Goal: Task Accomplishment & Management: Complete application form

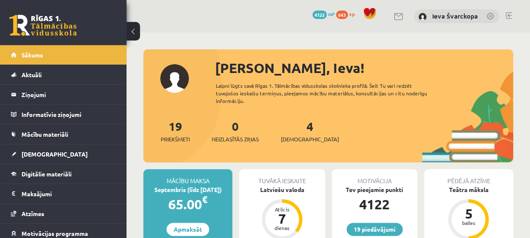
drag, startPoint x: 382, startPoint y: 98, endPoint x: 337, endPoint y: 130, distance: 55.5
click at [337, 130] on div "Sveika, Ieva! Laipni lūgts savā Rīgas 1. Tālmācības vidusskolas skolnieka profi…" at bounding box center [328, 110] width 370 height 105
click at [337, 130] on div "19 Priekšmeti 0 Neizlasītās ziņas 4 Ieskaites" at bounding box center [328, 139] width 370 height 45
click at [293, 138] on span "[DEMOGRAPHIC_DATA]" at bounding box center [310, 139] width 58 height 8
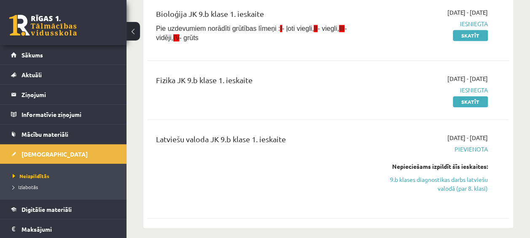
scroll to position [355, 0]
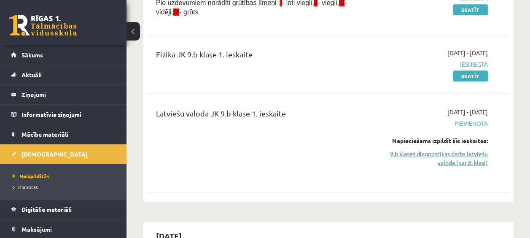
click at [463, 158] on link "9.b klases diagnostikas darbs latviešu valodā (par 8. klasi)" at bounding box center [437, 158] width 102 height 18
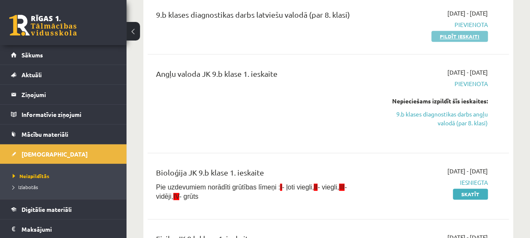
click at [456, 35] on link "Pildīt ieskaiti" at bounding box center [460, 36] width 57 height 11
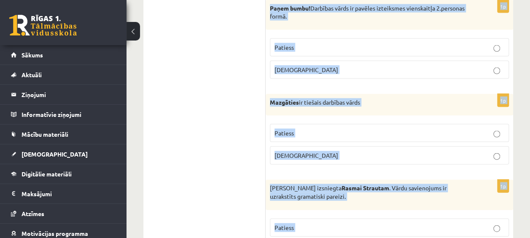
scroll to position [2653, 0]
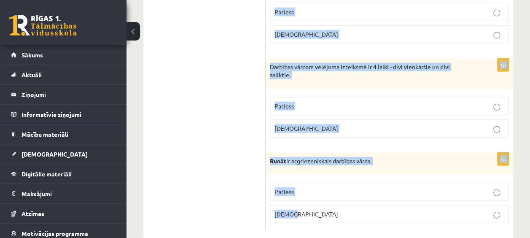
drag, startPoint x: 274, startPoint y: 0, endPoint x: 471, endPoint y: 252, distance: 320.2
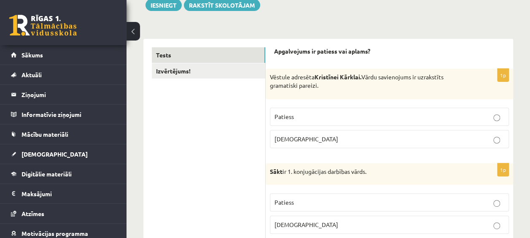
scroll to position [111, 0]
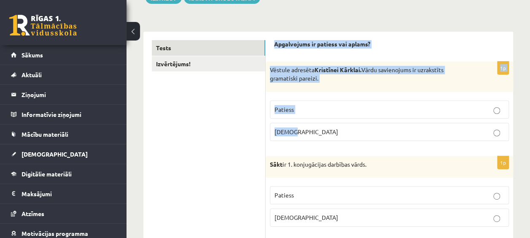
drag, startPoint x: 274, startPoint y: 42, endPoint x: 345, endPoint y: 122, distance: 107.0
drag, startPoint x: 345, startPoint y: 122, endPoint x: 297, endPoint y: 75, distance: 67.5
copy form "Apgalvojums ir patiess vai aplams? 1p Vēstule adresēta Kristīnei Kārklai. Vārdu…"
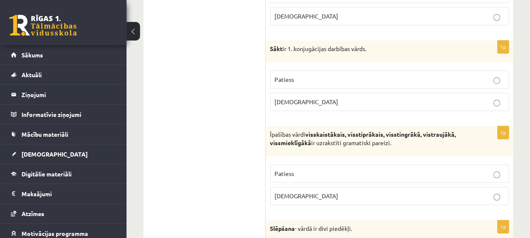
scroll to position [235, 0]
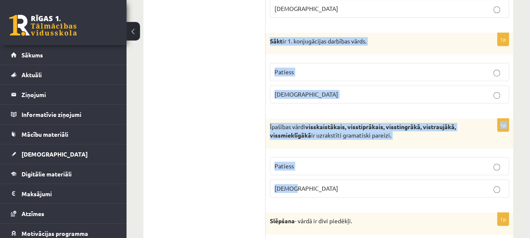
drag, startPoint x: 270, startPoint y: 36, endPoint x: 375, endPoint y: 178, distance: 176.5
drag, startPoint x: 375, startPoint y: 178, endPoint x: 350, endPoint y: 125, distance: 58.5
copy form "Sākt ir 1. konjugācijas darbības vārds. Patiess Aplams 1p Īpašības vārdi visska…"
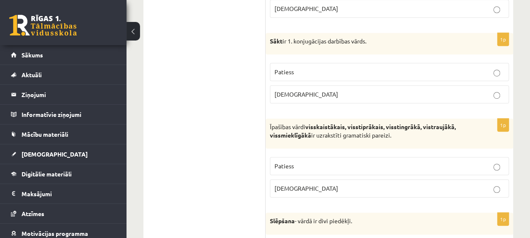
click at [366, 2] on label "Aplams" at bounding box center [389, 9] width 239 height 18
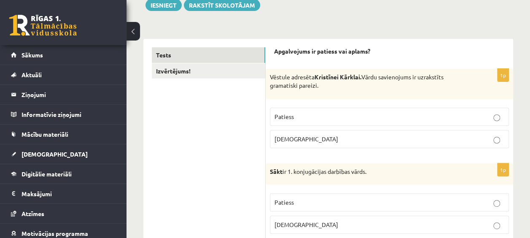
scroll to position [108, 0]
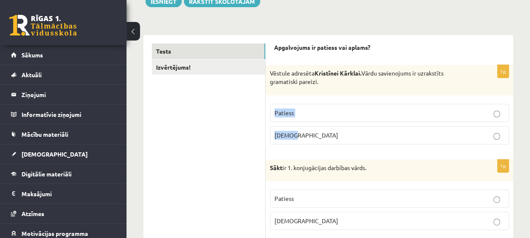
click at [499, 111] on fieldset "Patiess Aplams" at bounding box center [389, 123] width 239 height 47
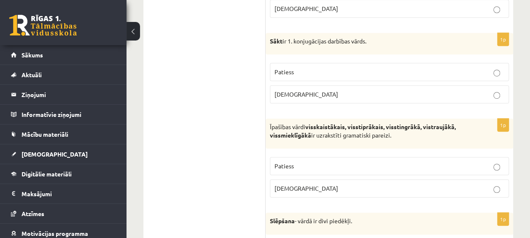
scroll to position [231, 0]
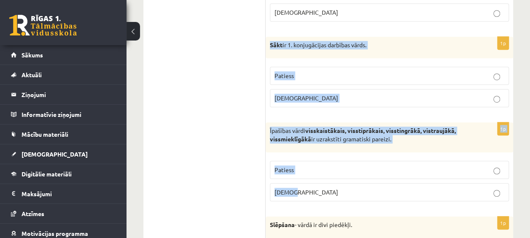
drag, startPoint x: 268, startPoint y: 39, endPoint x: 381, endPoint y: 180, distance: 180.2
drag, startPoint x: 381, startPoint y: 180, endPoint x: 354, endPoint y: 134, distance: 52.6
copy form "Sākt ir 1. konjugācijas darbības vārds. Patiess Aplams 1p Īpašības vārdi visska…"
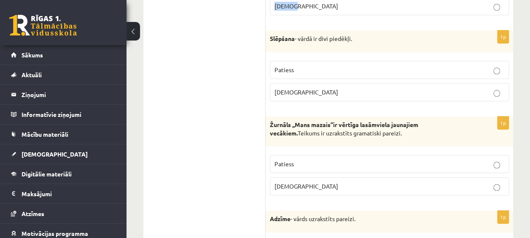
scroll to position [440, 0]
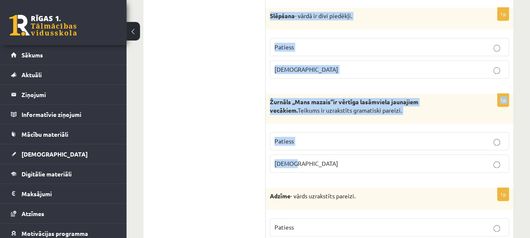
drag, startPoint x: 269, startPoint y: 9, endPoint x: 450, endPoint y: 157, distance: 233.3
copy form "Slēpšana - vārdā ir divi piedēkļi. Patiess Aplams 1p Žurnāls ,,Mans mazais’’ir …"
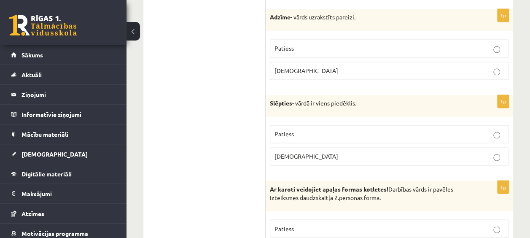
scroll to position [626, 0]
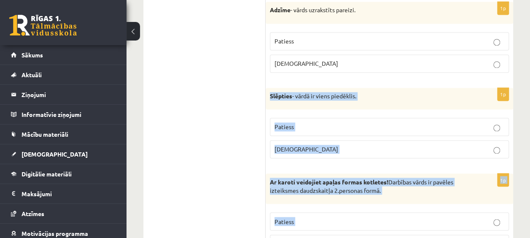
drag, startPoint x: 269, startPoint y: 87, endPoint x: 433, endPoint y: 226, distance: 214.7
drag, startPoint x: 433, startPoint y: 226, endPoint x: 372, endPoint y: 179, distance: 77.1
copy form "Slēpties - vārdā ir viens piedēklis. Patiess Aplams 1p Ar karoti veidojiet apaļ…"
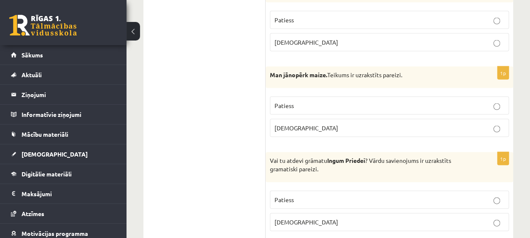
scroll to position [872, 0]
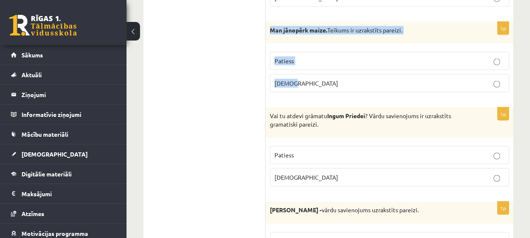
drag, startPoint x: 268, startPoint y: 19, endPoint x: 313, endPoint y: 73, distance: 69.2
click at [313, 73] on div "1p Man jānopērk maize. Teikums ir uzrakstīts pareizi. Patiess Aplams" at bounding box center [390, 61] width 248 height 78
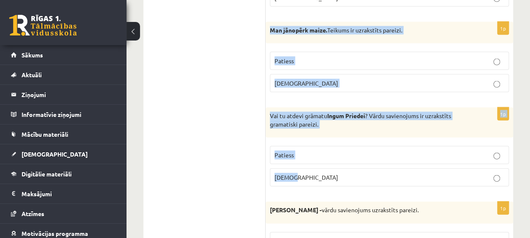
drag, startPoint x: 270, startPoint y: 20, endPoint x: 360, endPoint y: 167, distance: 172.4
drag, startPoint x: 360, startPoint y: 167, endPoint x: 302, endPoint y: 111, distance: 80.6
copy form "Man jānopērk maize. Teikums ir uzrakstīts pareizi. Patiess Aplams 1p Vai tu atd…"
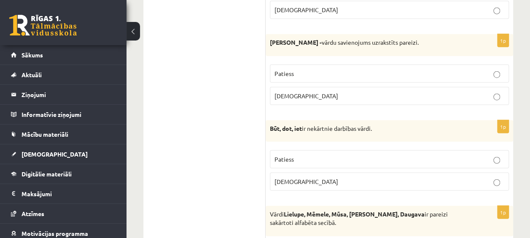
scroll to position [1047, 0]
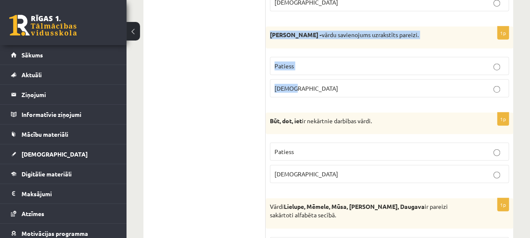
drag, startPoint x: 269, startPoint y: 25, endPoint x: 307, endPoint y: 79, distance: 66.3
click at [307, 79] on div "1p Abģērbu veikals - vārdu savienojums uzrakstīts pareizi. Patiess Aplams" at bounding box center [390, 66] width 248 height 78
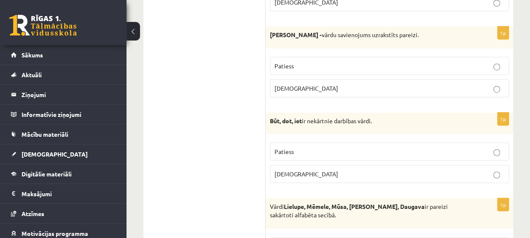
drag, startPoint x: 307, startPoint y: 79, endPoint x: 239, endPoint y: 69, distance: 68.7
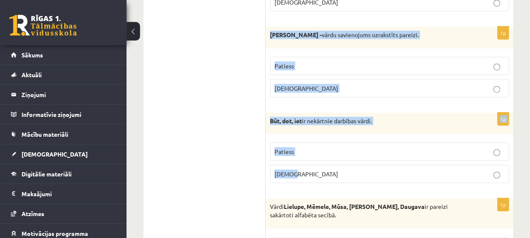
drag, startPoint x: 271, startPoint y: 24, endPoint x: 365, endPoint y: 162, distance: 168.2
drag, startPoint x: 365, startPoint y: 162, endPoint x: 314, endPoint y: 113, distance: 71.3
copy form "Abģērbu veikals - vārdu savienojums uzrakstīts pareizi. Patiess Aplams 1p Būt, …"
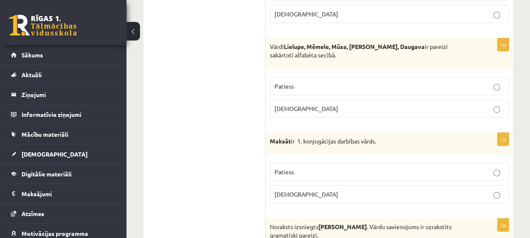
scroll to position [1211, 0]
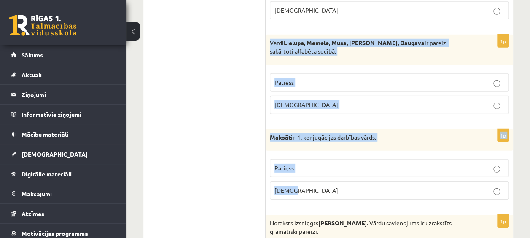
drag, startPoint x: 268, startPoint y: 32, endPoint x: 336, endPoint y: 172, distance: 155.3
drag, startPoint x: 336, startPoint y: 172, endPoint x: 324, endPoint y: 130, distance: 44.2
copy form "Vārdi Lielupe, Mēmele, Mūsa, Misa, Daugava ir pareizi sakārtoti alfabēta secībā…"
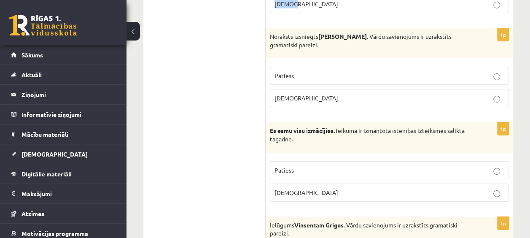
scroll to position [1404, 0]
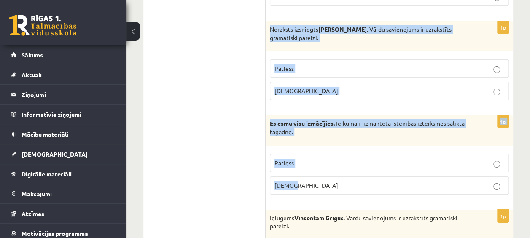
drag, startPoint x: 270, startPoint y: 17, endPoint x: 414, endPoint y: 180, distance: 217.6
click at [414, 180] on form "Apgalvojums ir patiess vai aplams? 1p Vēstule adresēta Kristīnei Kārklai. Vārdu…" at bounding box center [389, 113] width 231 height 2732
copy form "Noraksts izsniegts Jurim Cinkum . Vārdu savienojums ir uzrakstīts gramatiski pa…"
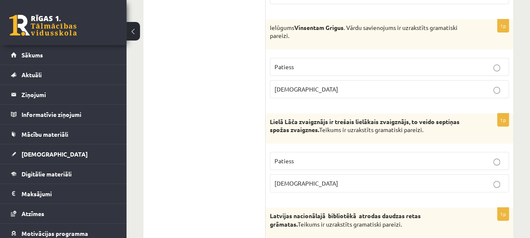
scroll to position [1591, 0]
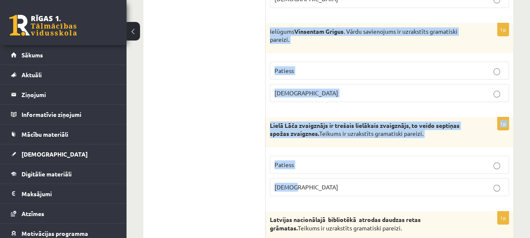
drag, startPoint x: 269, startPoint y: 18, endPoint x: 346, endPoint y: 175, distance: 175.1
drag, startPoint x: 346, startPoint y: 175, endPoint x: 327, endPoint y: 120, distance: 58.1
copy form "Ielūgums Vinsentam Grigus . Vārdu savienojums ir uzrakstīts gramatiski pareizi.…"
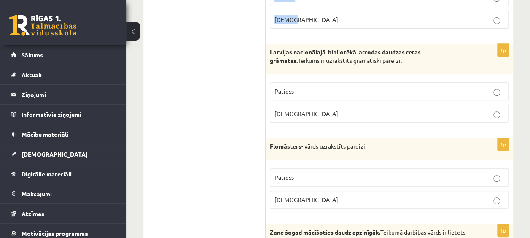
scroll to position [1762, 0]
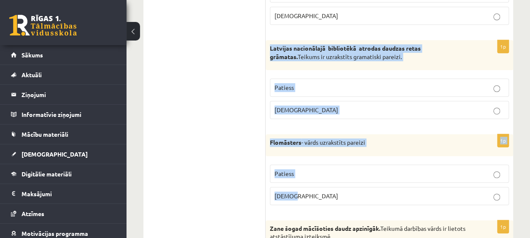
drag, startPoint x: 270, startPoint y: 35, endPoint x: 439, endPoint y: 179, distance: 222.5
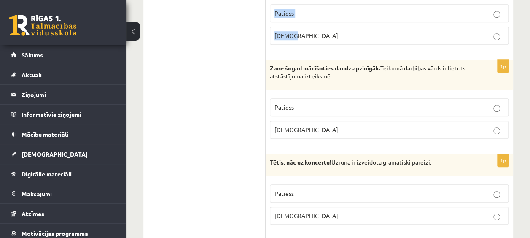
scroll to position [1952, 0]
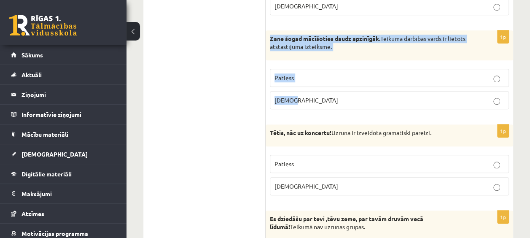
drag, startPoint x: 267, startPoint y: 20, endPoint x: 352, endPoint y: 95, distance: 113.0
click at [352, 95] on div "1p Zane šogad mācīšoties daudz apzinīgāk. Teikumā darbības vārds ir lietots ats…" at bounding box center [390, 73] width 248 height 86
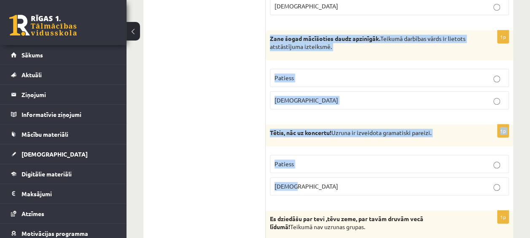
drag, startPoint x: 269, startPoint y: 24, endPoint x: 460, endPoint y: 175, distance: 243.7
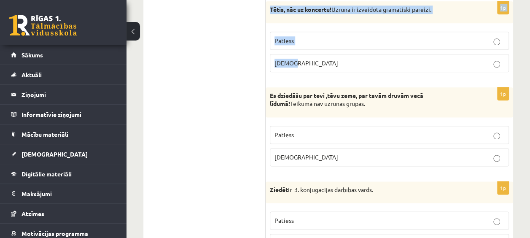
scroll to position [2079, 0]
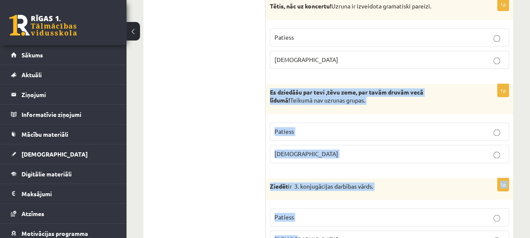
drag, startPoint x: 270, startPoint y: 77, endPoint x: 373, endPoint y: 222, distance: 178.6
drag, startPoint x: 373, startPoint y: 222, endPoint x: 337, endPoint y: 170, distance: 63.3
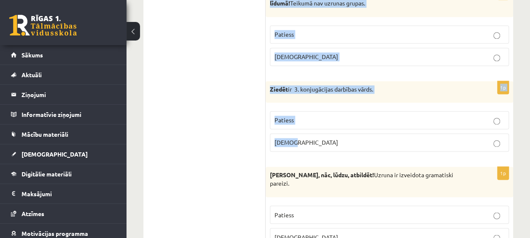
scroll to position [2143, 0]
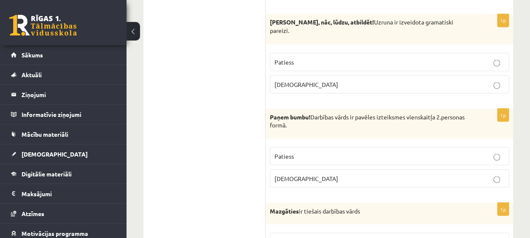
scroll to position [2299, 0]
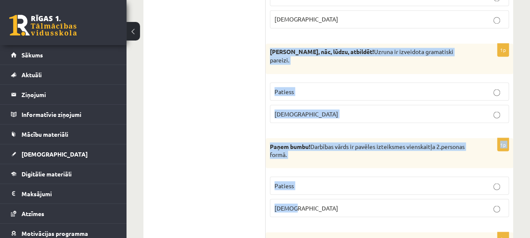
drag, startPoint x: 268, startPoint y: 35, endPoint x: 452, endPoint y: 189, distance: 240.6
drag, startPoint x: 452, startPoint y: 189, endPoint x: 392, endPoint y: 129, distance: 84.7
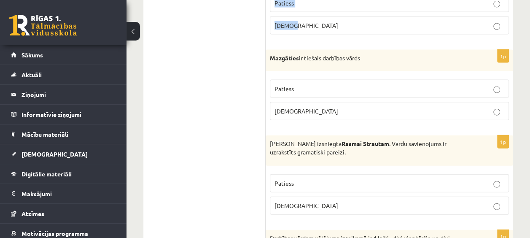
scroll to position [2463, 0]
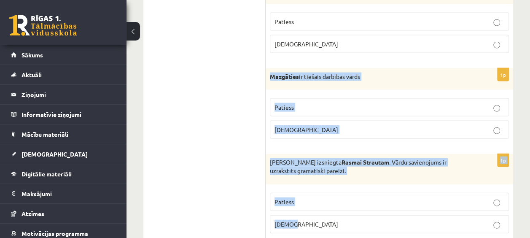
drag, startPoint x: 270, startPoint y: 54, endPoint x: 365, endPoint y: 199, distance: 173.2
drag, startPoint x: 365, startPoint y: 199, endPoint x: 304, endPoint y: 144, distance: 81.6
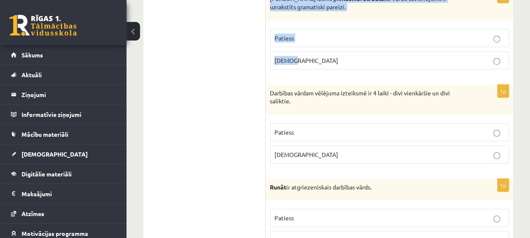
scroll to position [2653, 0]
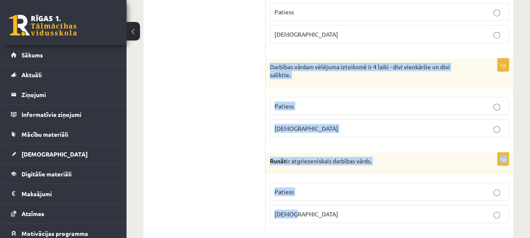
drag, startPoint x: 268, startPoint y: 46, endPoint x: 352, endPoint y: 196, distance: 172.1
drag, startPoint x: 352, startPoint y: 196, endPoint x: 283, endPoint y: 198, distance: 69.2
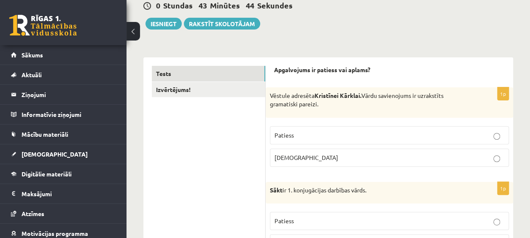
scroll to position [0, 0]
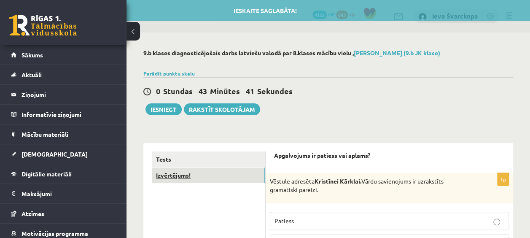
click at [176, 172] on link "Izvērtējums!" at bounding box center [209, 176] width 114 height 16
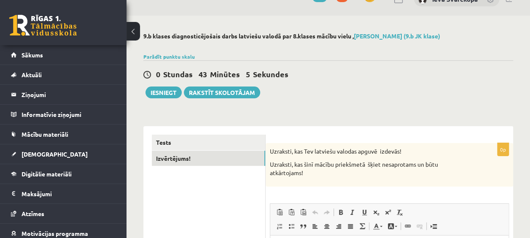
scroll to position [14, 0]
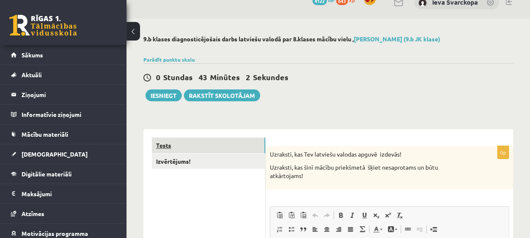
click at [165, 144] on link "Tests" at bounding box center [209, 146] width 114 height 16
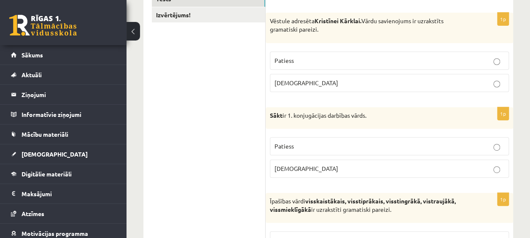
scroll to position [0, 0]
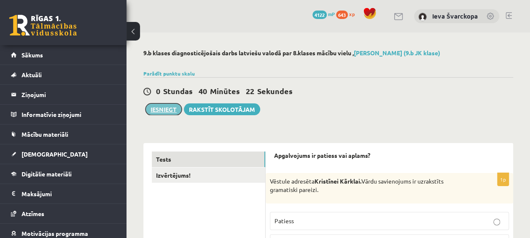
click at [157, 108] on button "Iesniegt" at bounding box center [164, 109] width 36 height 12
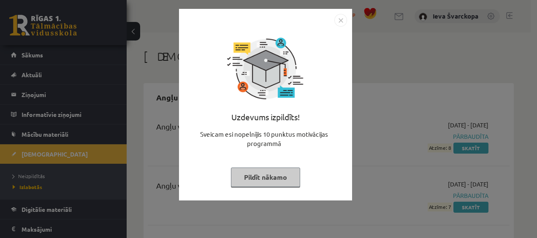
click at [268, 179] on button "Pildīt nākamo" at bounding box center [265, 177] width 69 height 19
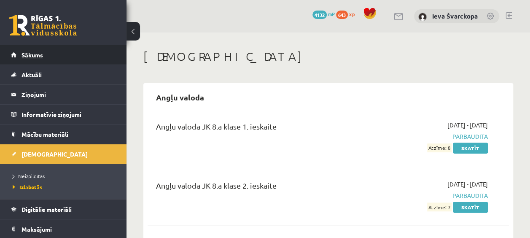
click at [34, 53] on span "Sākums" at bounding box center [33, 55] width 22 height 8
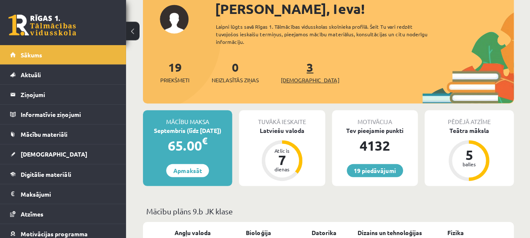
scroll to position [59, 0]
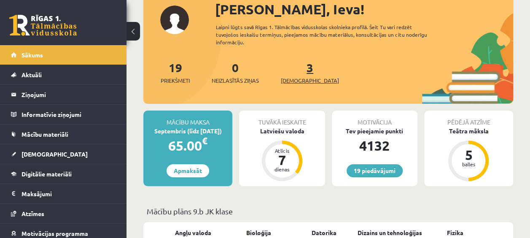
click at [296, 80] on span "[DEMOGRAPHIC_DATA]" at bounding box center [310, 80] width 58 height 8
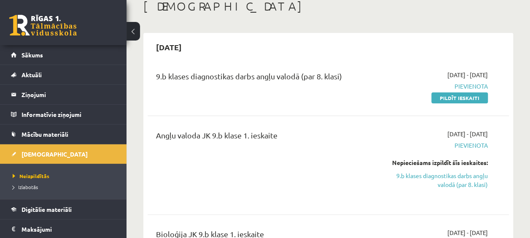
scroll to position [62, 0]
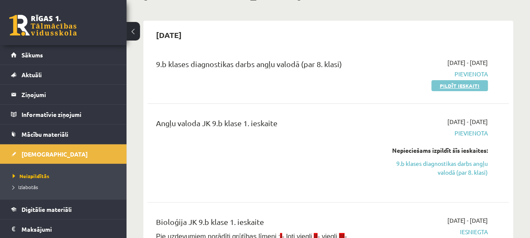
click at [446, 83] on link "Pildīt ieskaiti" at bounding box center [460, 85] width 57 height 11
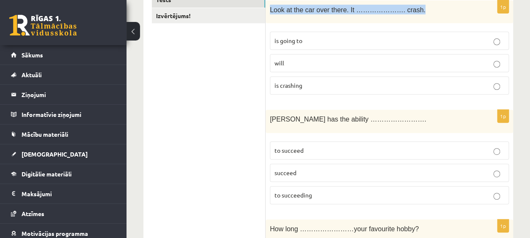
scroll to position [85, 0]
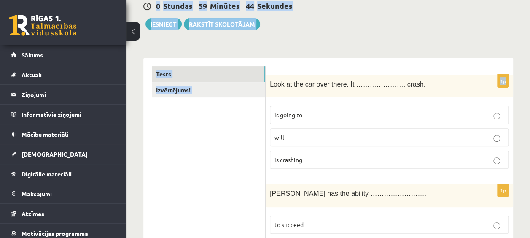
drag, startPoint x: 268, startPoint y: 59, endPoint x: 423, endPoint y: -1, distance: 166.1
click at [423, 0] on html "0 Dāvanas 4132 mP 643 xp Ieva [GEOGRAPHIC_DATA] Sākums Aktuāli Kā mācīties [PER…" at bounding box center [265, 34] width 530 height 238
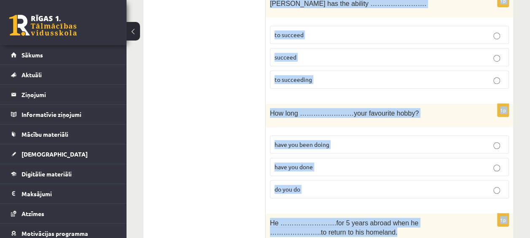
scroll to position [281, 0]
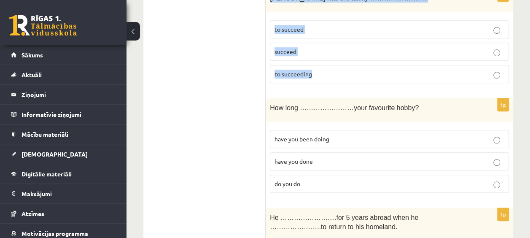
drag, startPoint x: 269, startPoint y: 79, endPoint x: 407, endPoint y: 83, distance: 138.0
copy form "Look at the car over there. It …………………. crash. is going to will is crashing 1p …"
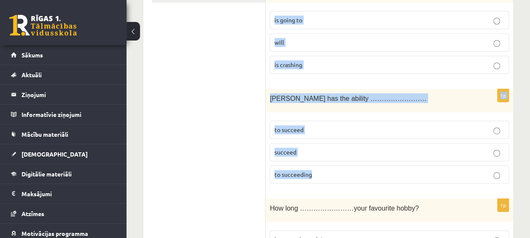
scroll to position [171, 0]
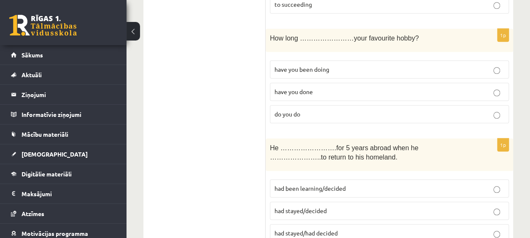
scroll to position [372, 0]
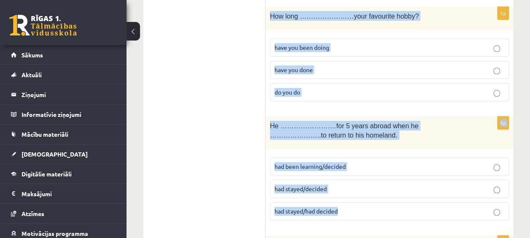
drag, startPoint x: 267, startPoint y: 9, endPoint x: 443, endPoint y: 211, distance: 267.4
copy form "How long ……………………your favourite hobby? have you been doing have you done do you…"
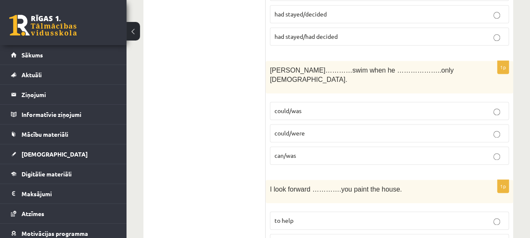
scroll to position [569, 0]
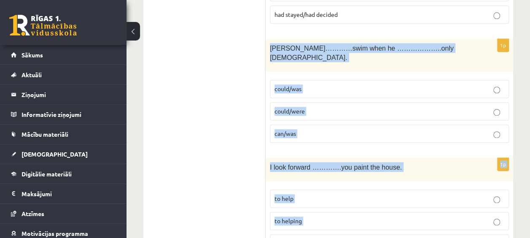
drag, startPoint x: 268, startPoint y: 38, endPoint x: 388, endPoint y: 217, distance: 215.1
drag, startPoint x: 388, startPoint y: 217, endPoint x: 335, endPoint y: 149, distance: 85.8
copy form "Tom…………swim when he ………………..only 4 years old. could/was could/were can/was 1p I…"
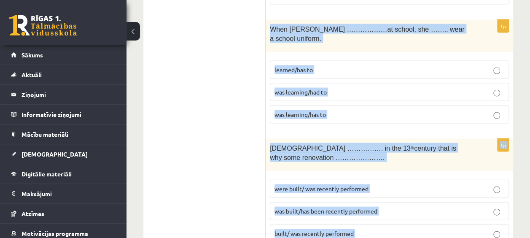
scroll to position [820, 0]
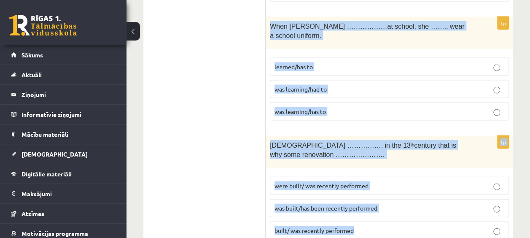
drag, startPoint x: 270, startPoint y: 39, endPoint x: 413, endPoint y: 216, distance: 227.8
drag, startPoint x: 413, startPoint y: 216, endPoint x: 345, endPoint y: 201, distance: 69.9
copy form "When Helen ………………at school, she …….. wear a school uniform. learned/has to was …"
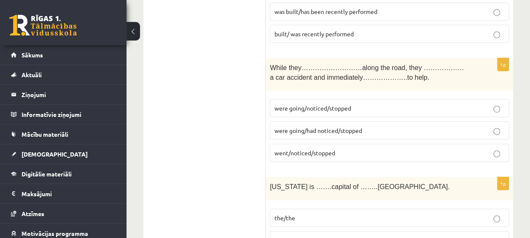
scroll to position [1047, 0]
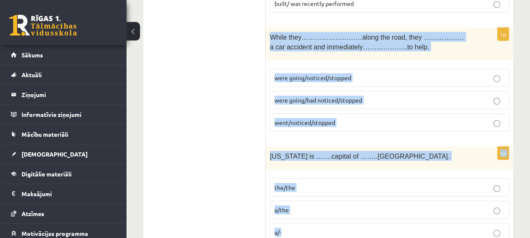
drag, startPoint x: 271, startPoint y: 9, endPoint x: 418, endPoint y: 201, distance: 242.3
copy form "While they………………………along the road, they ………………a car accident and immediately…………"
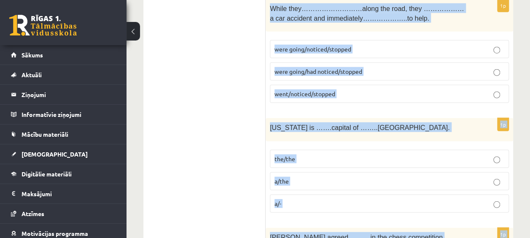
scroll to position [1086, 0]
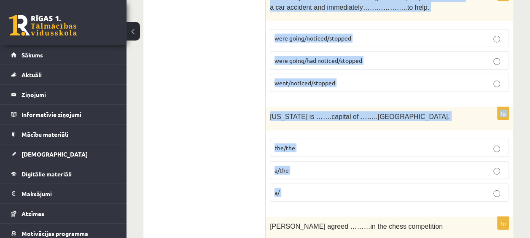
drag, startPoint x: 270, startPoint y: 58, endPoint x: 365, endPoint y: 170, distance: 146.7
copy form "While they………………………along the road, they ………………a car accident and immediately…………"
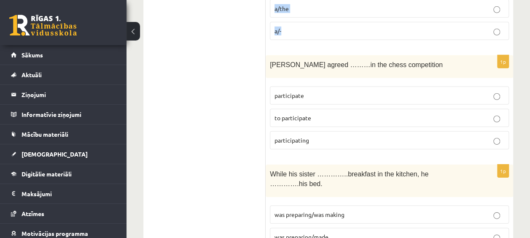
scroll to position [1261, 0]
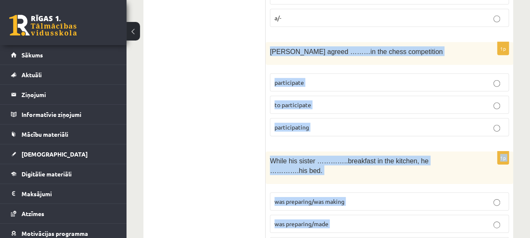
drag, startPoint x: 269, startPoint y: 16, endPoint x: 463, endPoint y: 197, distance: 264.8
copy form "Sally agreed ………in the chess competition participate to participate participati…"
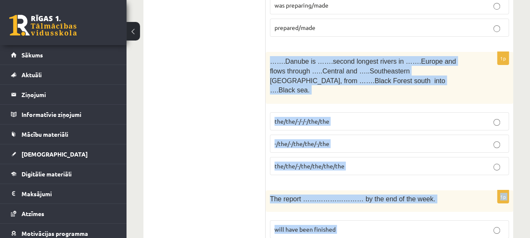
scroll to position [1507, 0]
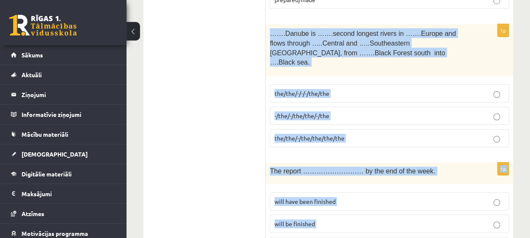
drag, startPoint x: 268, startPoint y: 48, endPoint x: 415, endPoint y: 206, distance: 215.9
copy form "…….Danube is …….second longest rivers in …….Europe and flows through …..Central…"
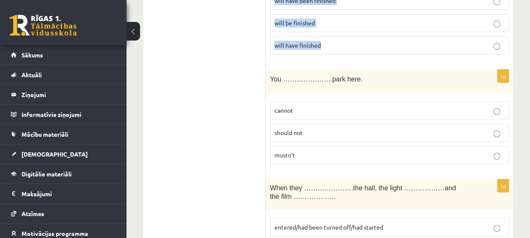
scroll to position [1717, 0]
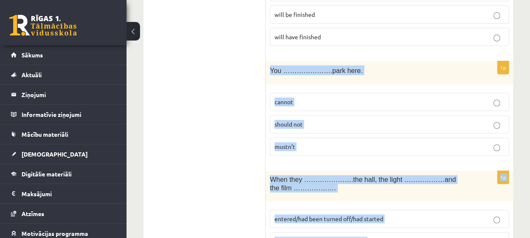
drag, startPoint x: 270, startPoint y: 18, endPoint x: 432, endPoint y: 212, distance: 252.5
click at [432, 212] on form "1p Look at the car over there. It …………………. crash. is going to will is crashing …" at bounding box center [389, 97] width 231 height 3325
copy form "You ………………….park here. cannot should not mustn’t 1p When they ………………….the hall,…"
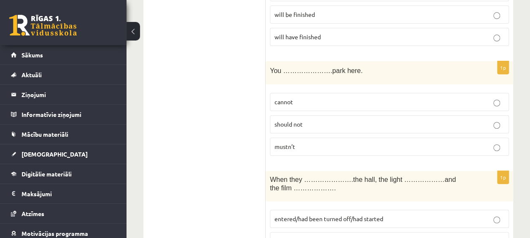
click at [213, 135] on ul "Tests Izvērtējums!" at bounding box center [209, 97] width 114 height 3325
click at [219, 137] on ul "Tests Izvērtējums!" at bounding box center [209, 97] width 114 height 3325
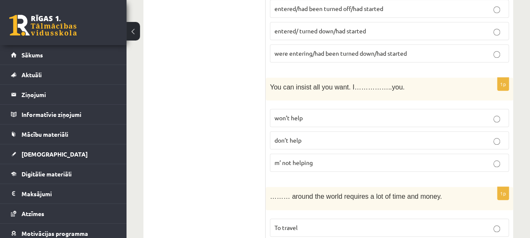
scroll to position [1931, 0]
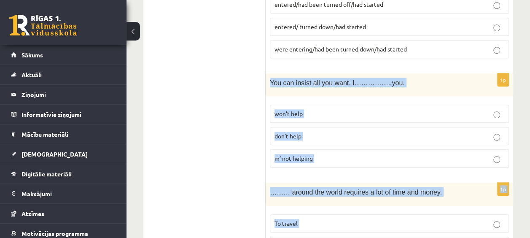
drag, startPoint x: 271, startPoint y: 22, endPoint x: 387, endPoint y: 215, distance: 225.6
copy form "You can insist all you want. I……………..you. won’t help don’t help m’ not helping …"
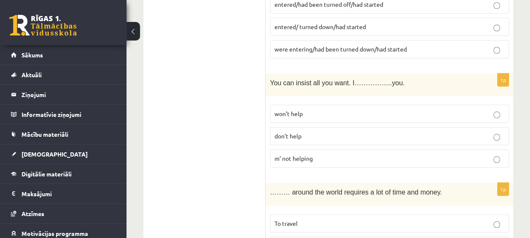
drag, startPoint x: 191, startPoint y: 130, endPoint x: 191, endPoint y: 125, distance: 5.5
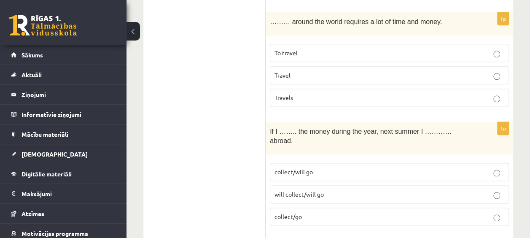
scroll to position [2141, 0]
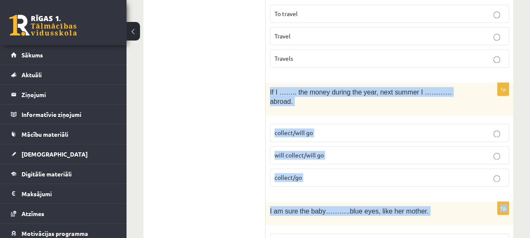
drag, startPoint x: 268, startPoint y: 33, endPoint x: 357, endPoint y: 227, distance: 213.2
drag, startPoint x: 357, startPoint y: 227, endPoint x: 307, endPoint y: 142, distance: 98.1
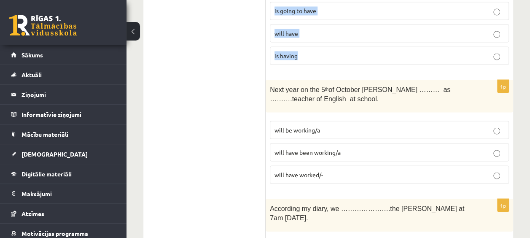
scroll to position [2368, 0]
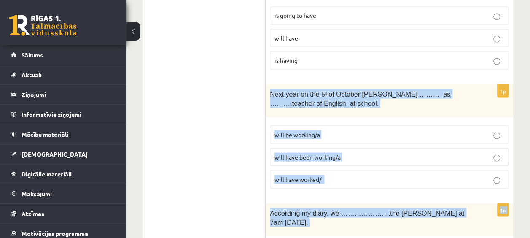
drag, startPoint x: 268, startPoint y: 21, endPoint x: 365, endPoint y: 214, distance: 216.7
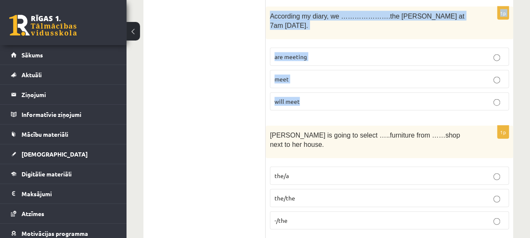
scroll to position [2600, 0]
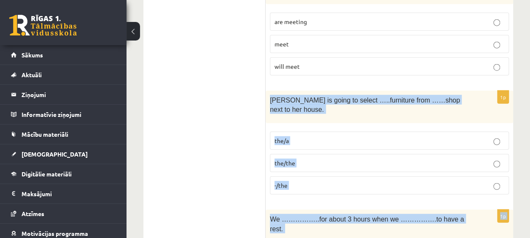
drag, startPoint x: 271, startPoint y: 18, endPoint x: 371, endPoint y: 206, distance: 212.9
drag, startPoint x: 371, startPoint y: 206, endPoint x: 308, endPoint y: 203, distance: 62.9
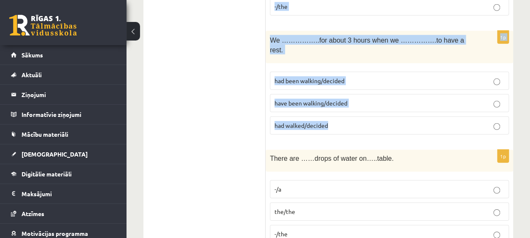
scroll to position [2814, 0]
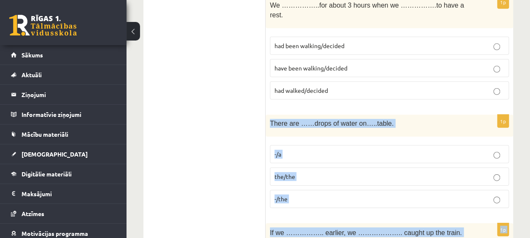
drag, startPoint x: 268, startPoint y: 18, endPoint x: 382, endPoint y: 208, distance: 221.5
drag, startPoint x: 382, startPoint y: 208, endPoint x: 327, endPoint y: 207, distance: 55.7
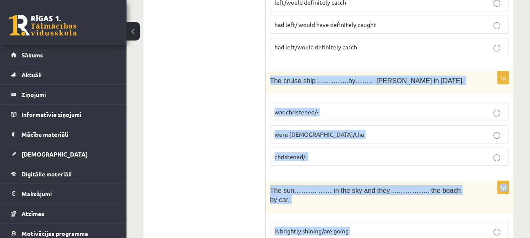
scroll to position [3085, 0]
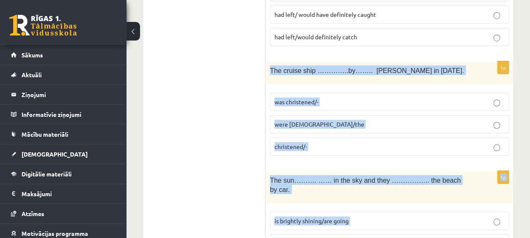
drag, startPoint x: 271, startPoint y: 41, endPoint x: 388, endPoint y: 159, distance: 166.2
drag, startPoint x: 313, startPoint y: 154, endPoint x: 308, endPoint y: 160, distance: 7.2
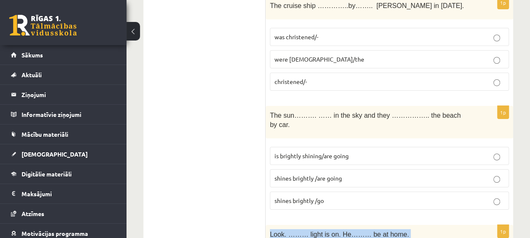
drag, startPoint x: 283, startPoint y: 126, endPoint x: 335, endPoint y: 196, distance: 87.3
drag, startPoint x: 335, startPoint y: 196, endPoint x: 283, endPoint y: 200, distance: 51.7
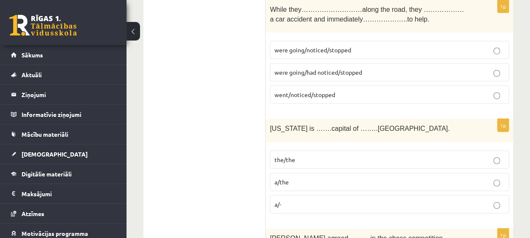
scroll to position [0, 0]
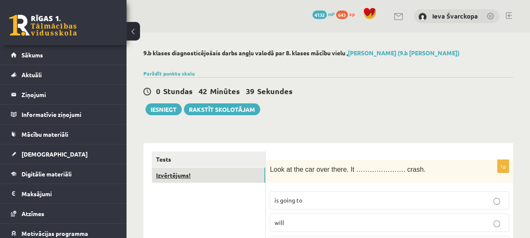
click at [170, 175] on link "Izvērtējums!" at bounding box center [209, 176] width 114 height 16
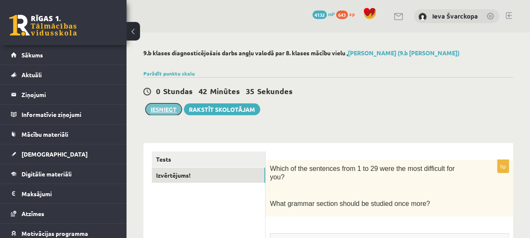
click at [161, 111] on button "Iesniegt" at bounding box center [164, 109] width 36 height 12
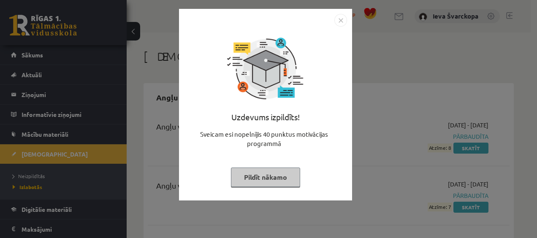
click at [260, 176] on button "Pildīt nākamo" at bounding box center [265, 177] width 69 height 19
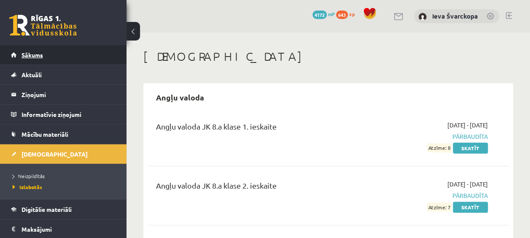
click at [30, 55] on span "Sākums" at bounding box center [33, 55] width 22 height 8
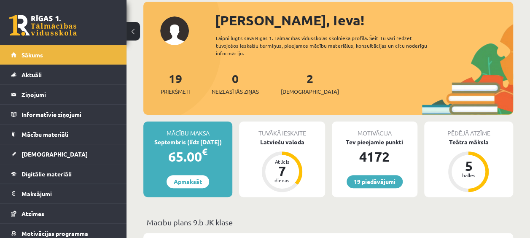
scroll to position [51, 0]
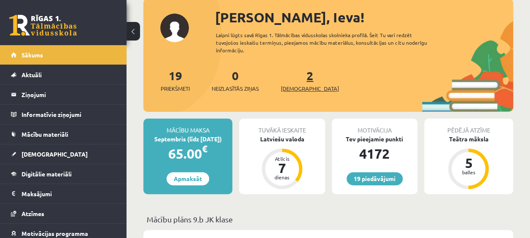
click at [295, 92] on span "[DEMOGRAPHIC_DATA]" at bounding box center [310, 88] width 58 height 8
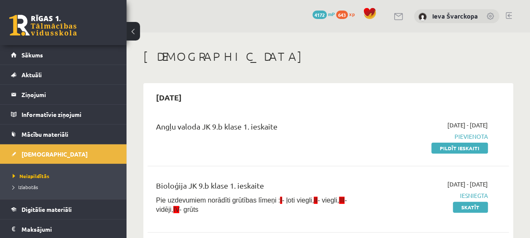
click at [511, 16] on link at bounding box center [509, 15] width 6 height 7
